Goal: Find specific page/section: Find specific page/section

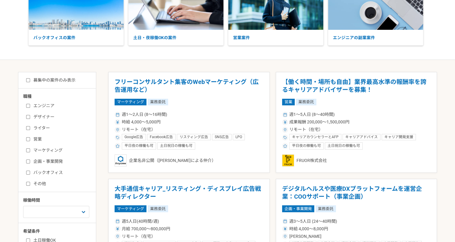
scroll to position [90, 0]
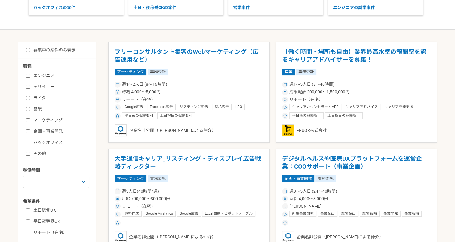
click at [44, 84] on label "デザイナー" at bounding box center [60, 87] width 69 height 6
click at [30, 85] on input "デザイナー" at bounding box center [28, 87] width 4 height 4
checkbox input "true"
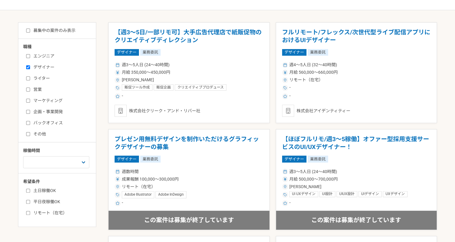
scroll to position [120, 0]
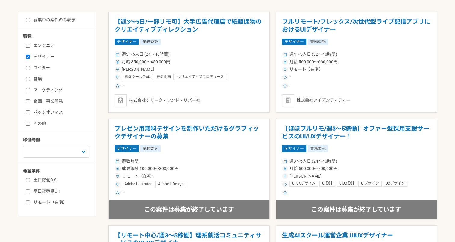
click at [42, 67] on label "ライター" at bounding box center [60, 68] width 69 height 6
click at [30, 67] on input "ライター" at bounding box center [28, 68] width 4 height 4
checkbox input "true"
click at [38, 123] on label "その他" at bounding box center [60, 123] width 69 height 6
click at [30, 123] on input "その他" at bounding box center [28, 124] width 4 height 4
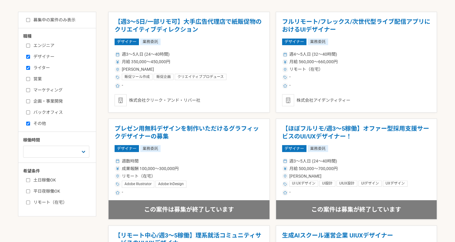
checkbox input "true"
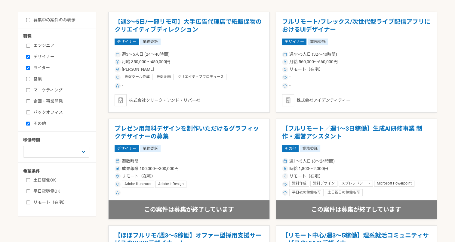
click at [32, 68] on label "ライター" at bounding box center [60, 68] width 69 height 6
click at [30, 68] on input "ライター" at bounding box center [28, 68] width 4 height 4
checkbox input "false"
click at [29, 55] on input "デザイナー" at bounding box center [28, 57] width 4 height 4
checkbox input "false"
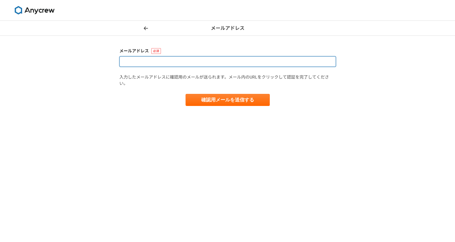
click at [151, 60] on input at bounding box center [228, 61] width 217 height 11
